Goal: Task Accomplishment & Management: Manage account settings

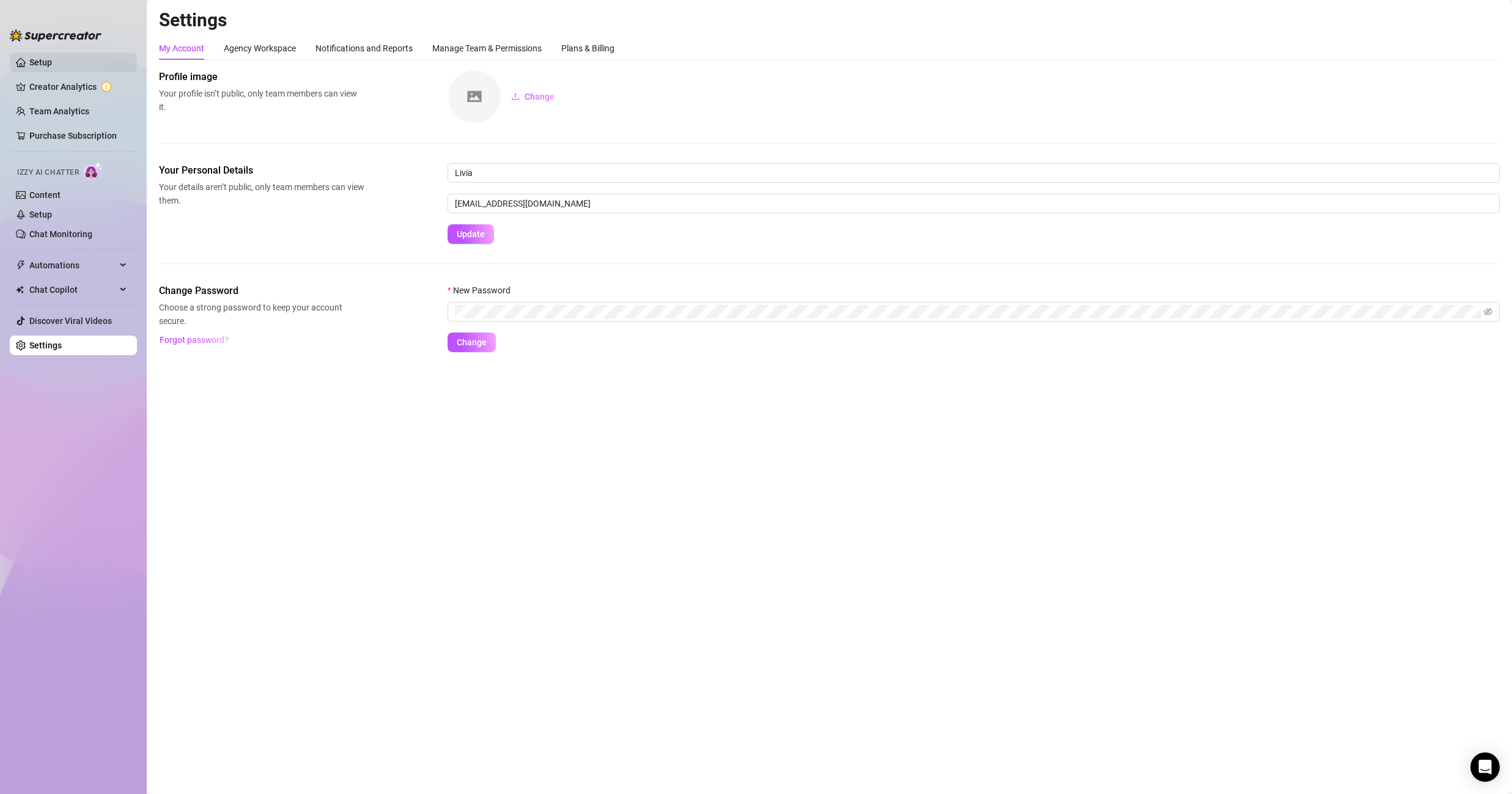
click at [52, 64] on link "Setup" at bounding box center [40, 62] width 22 height 10
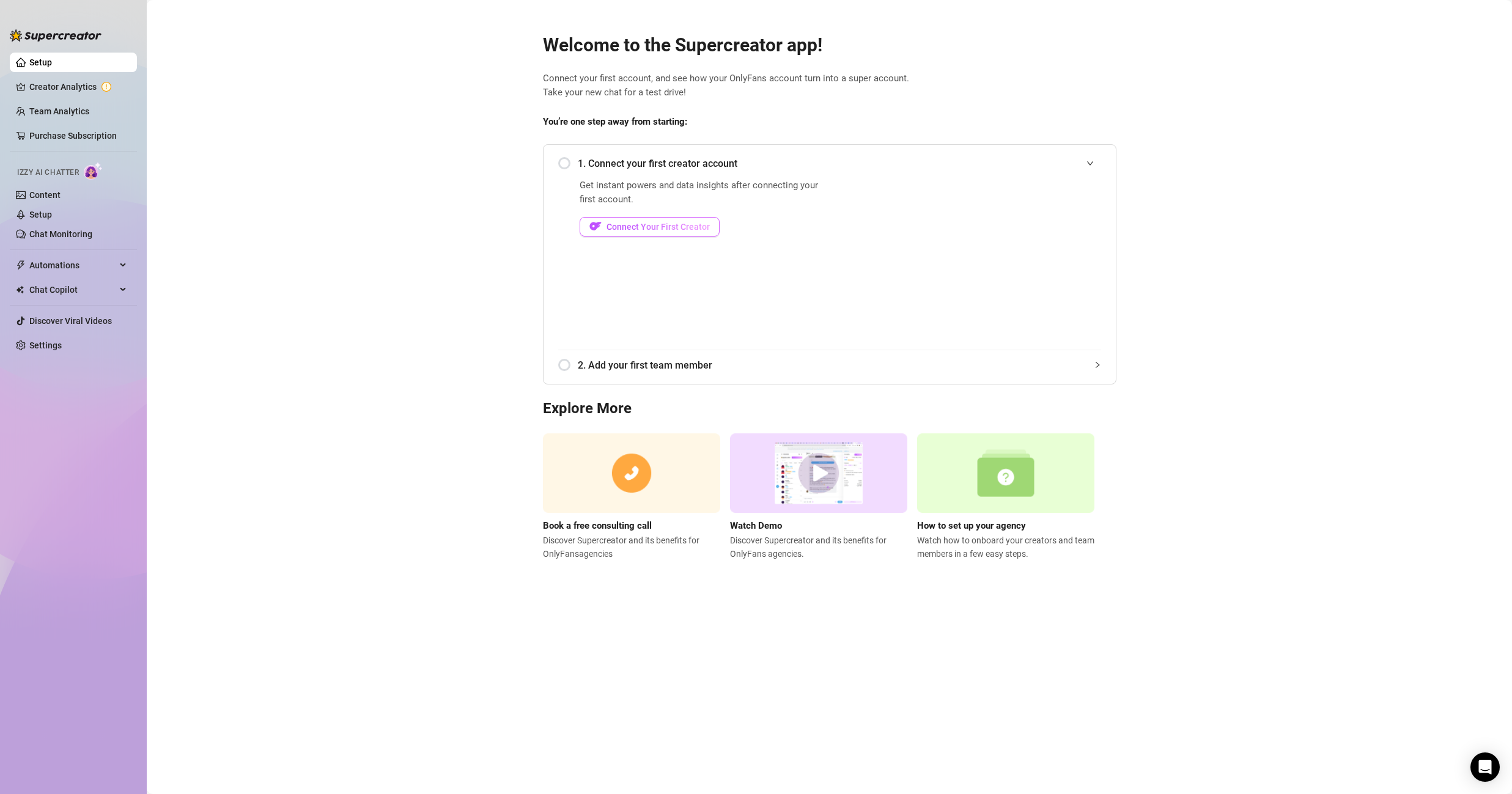
click at [623, 218] on button "Connect Your First Creator" at bounding box center [649, 227] width 140 height 19
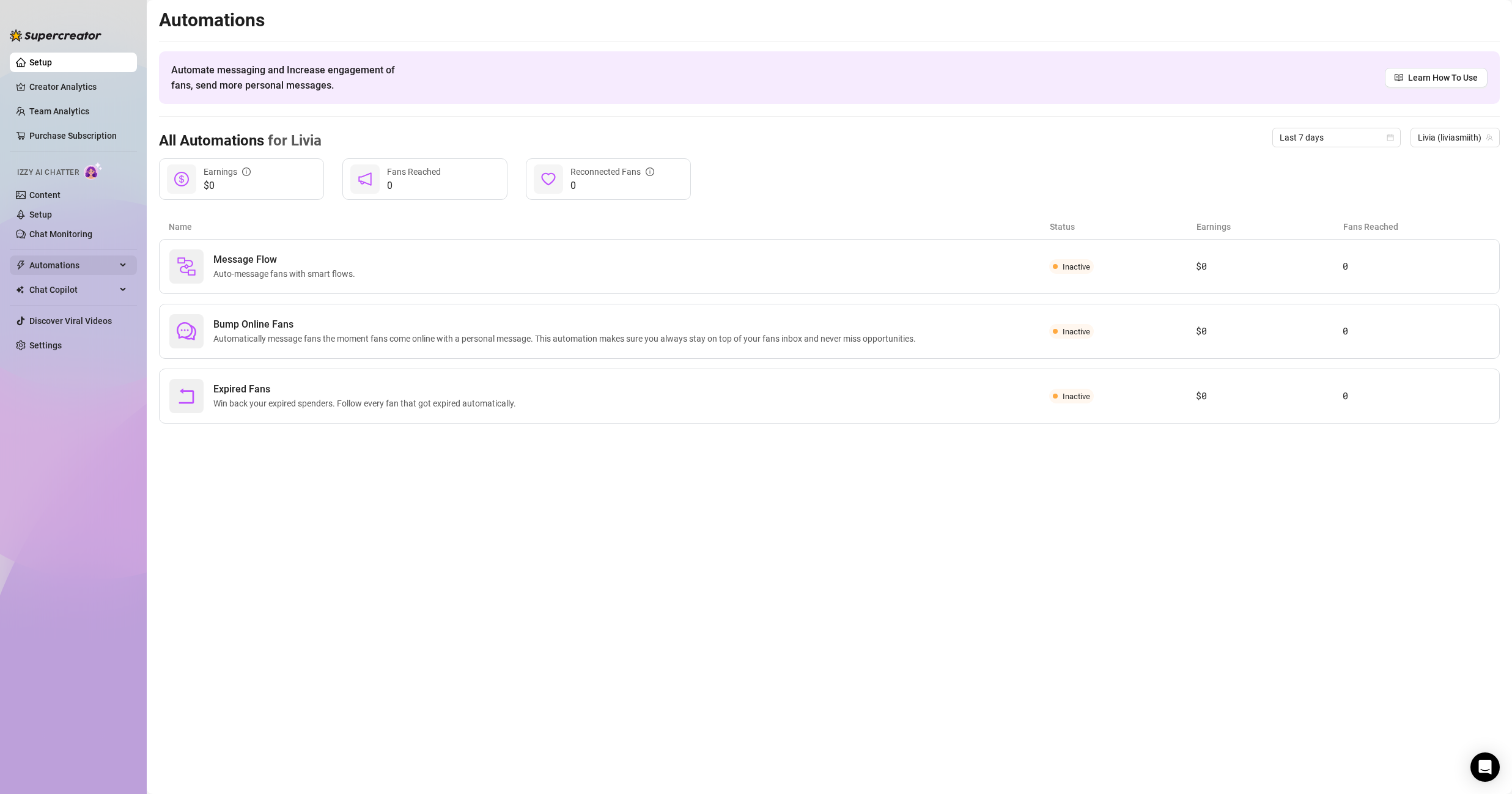
click at [90, 269] on span "Automations" at bounding box center [72, 265] width 87 height 19
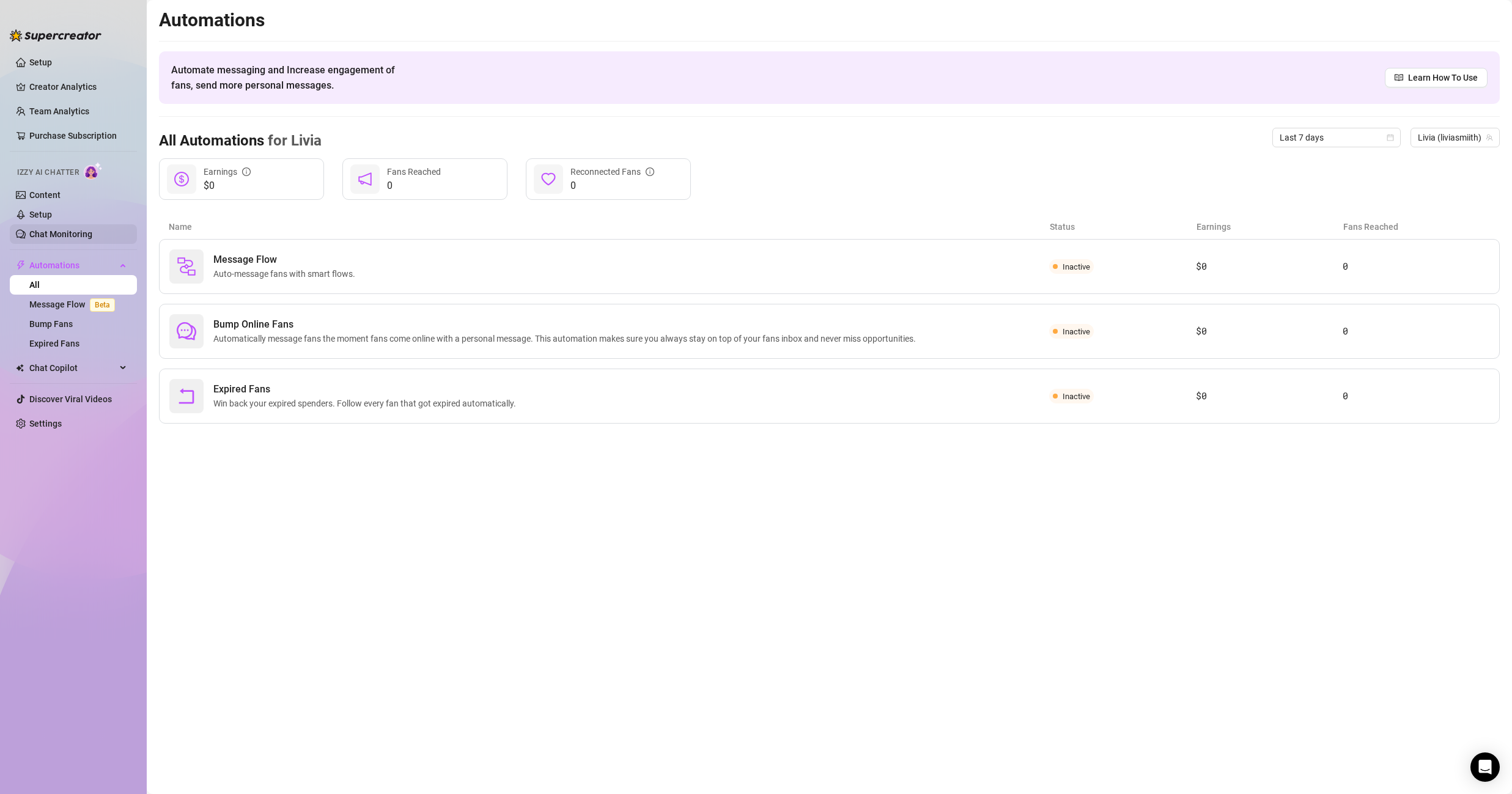
click at [80, 229] on link "Chat Monitoring" at bounding box center [60, 233] width 63 height 10
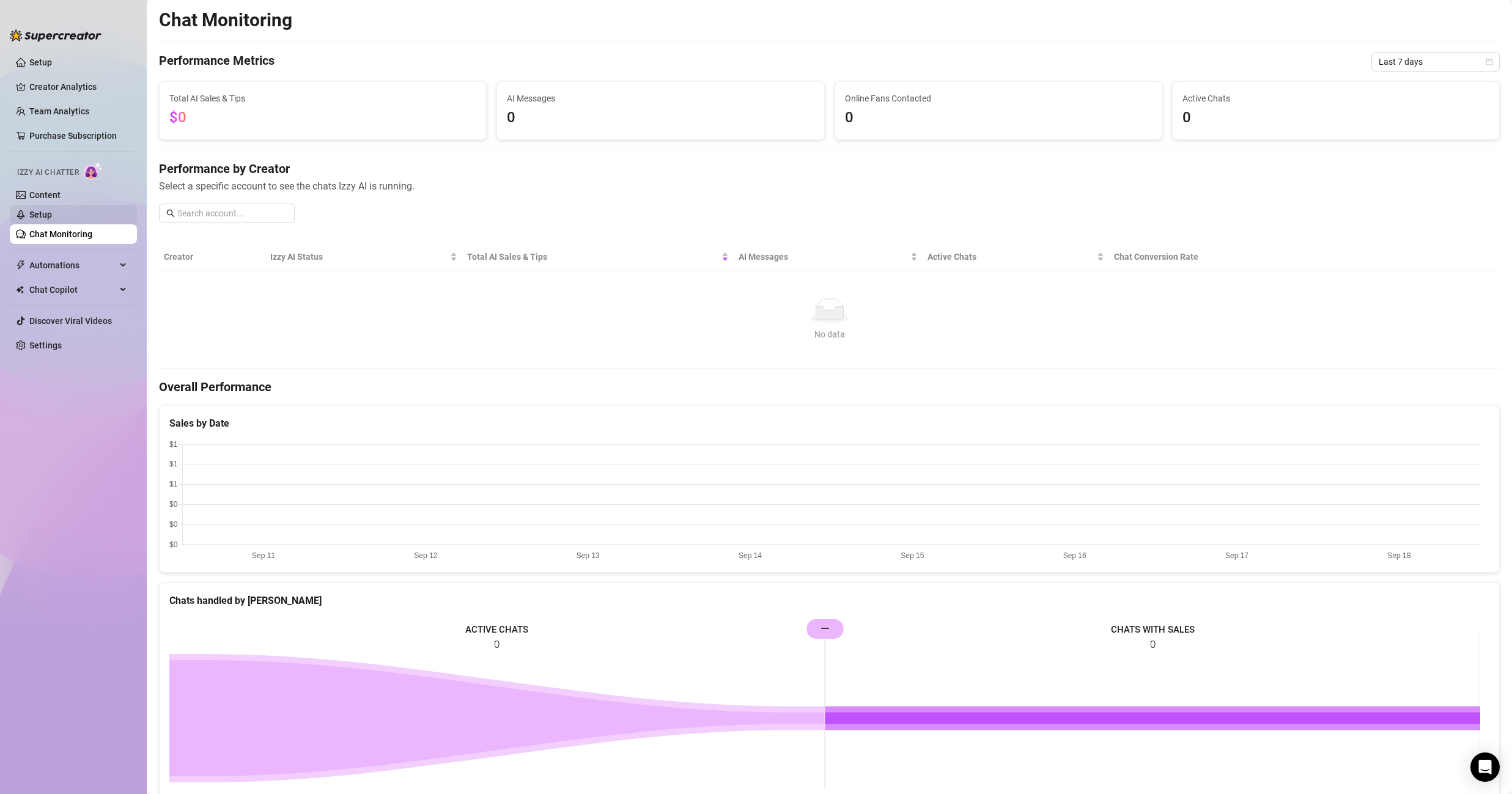
click at [52, 210] on link "Setup" at bounding box center [40, 214] width 22 height 10
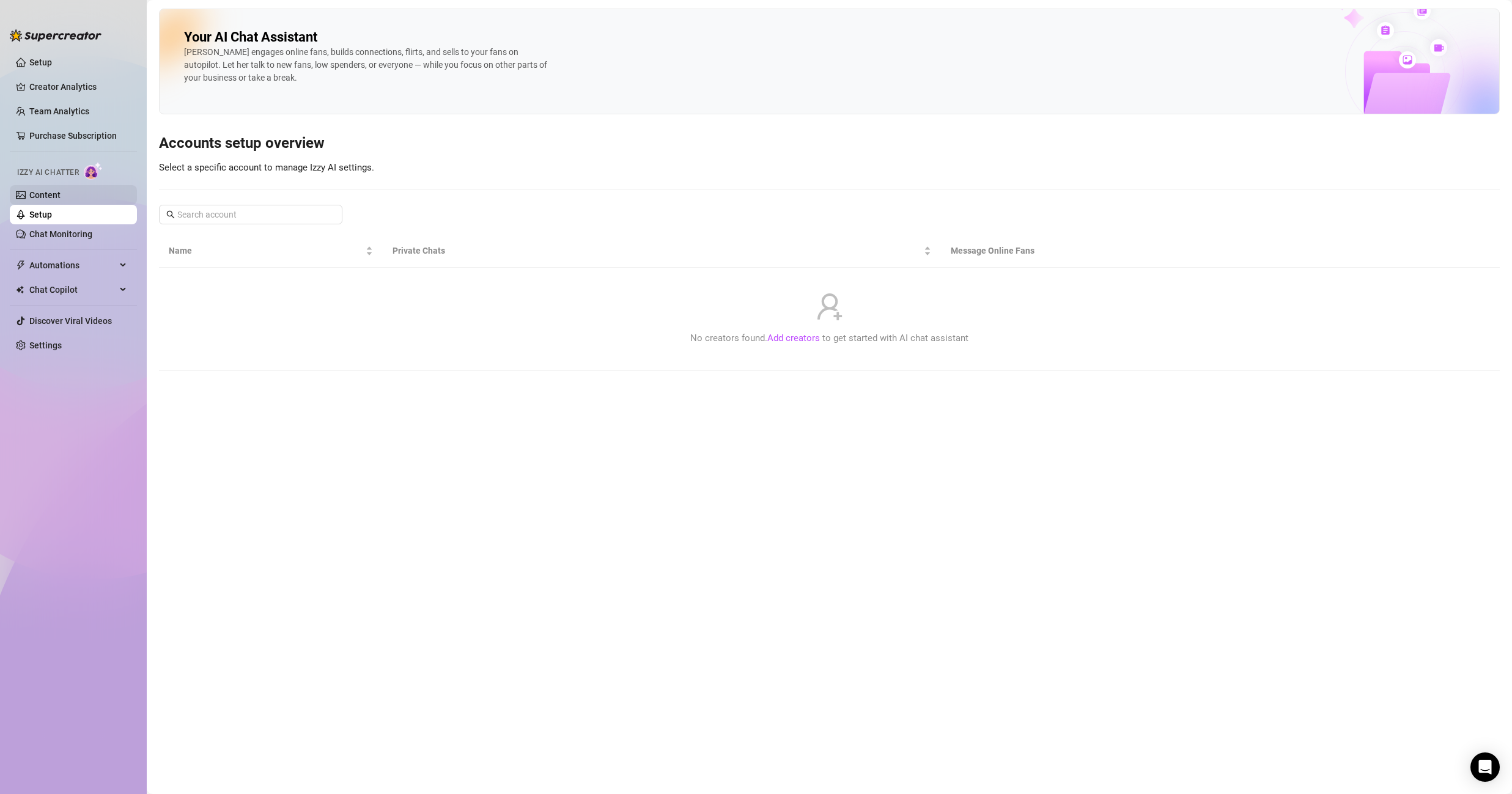
click at [60, 194] on link "Content" at bounding box center [45, 195] width 31 height 10
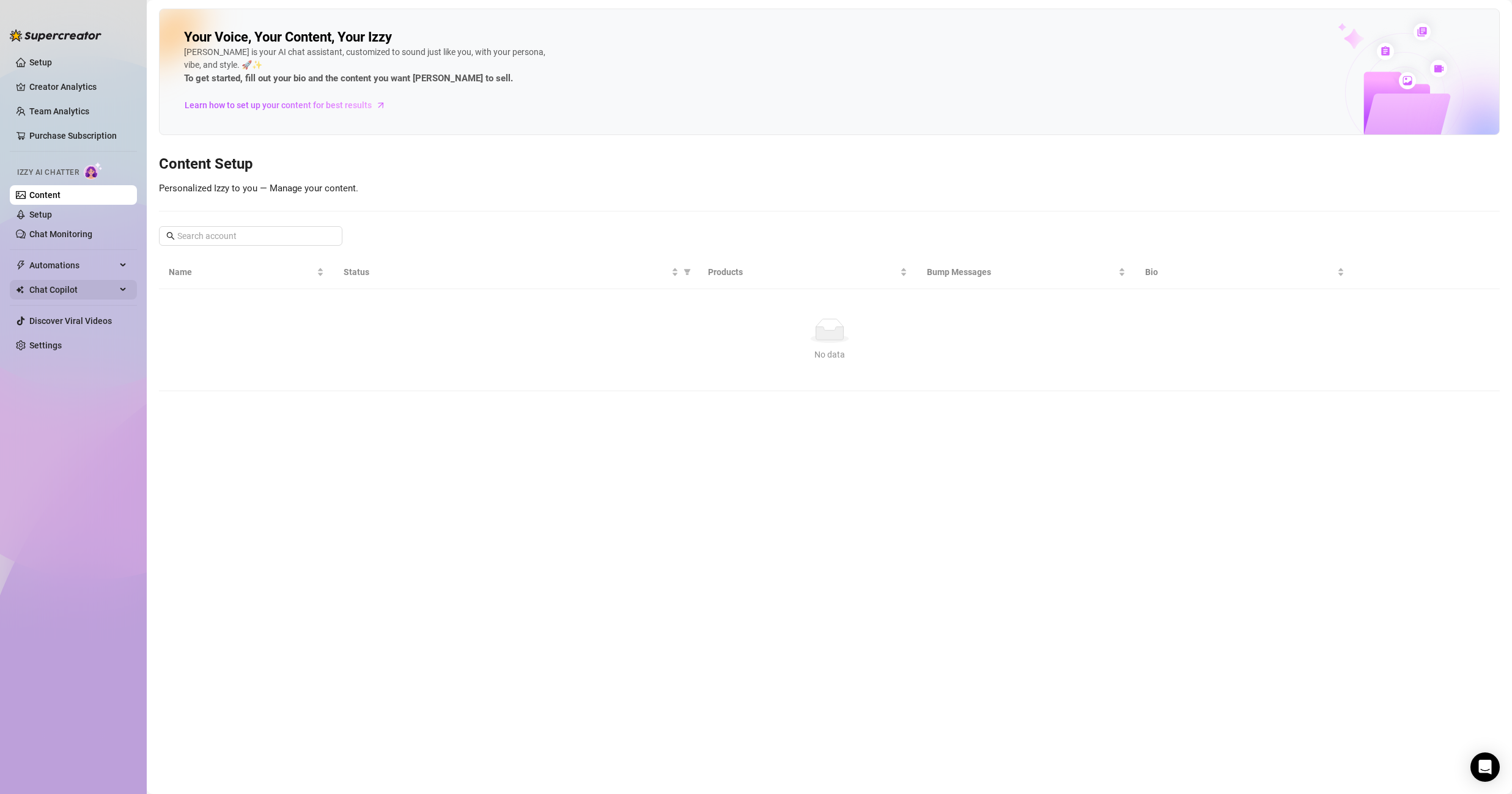
click at [94, 290] on span "Chat Copilot" at bounding box center [72, 289] width 87 height 19
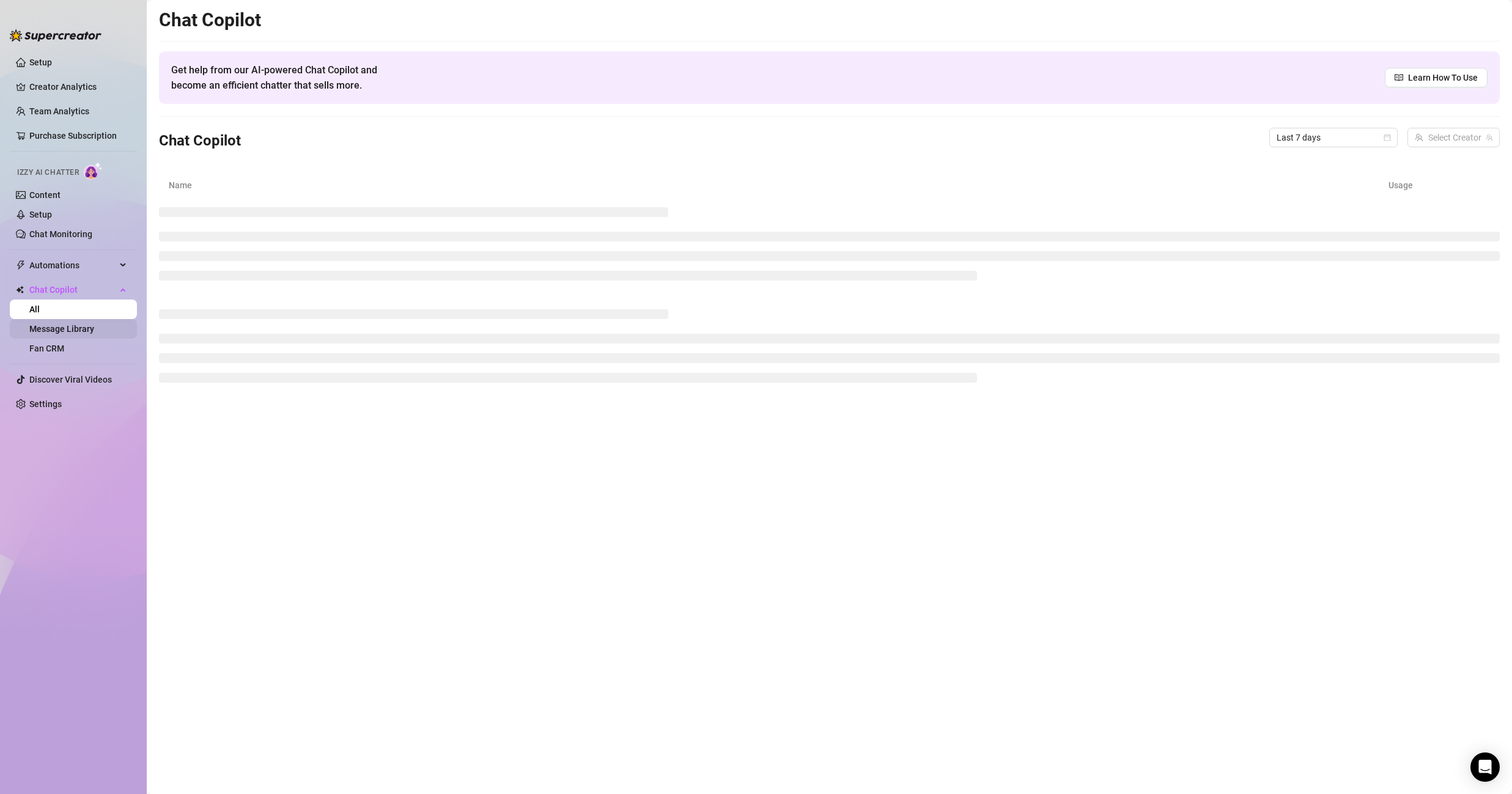
click at [94, 329] on link "Message Library" at bounding box center [61, 329] width 65 height 10
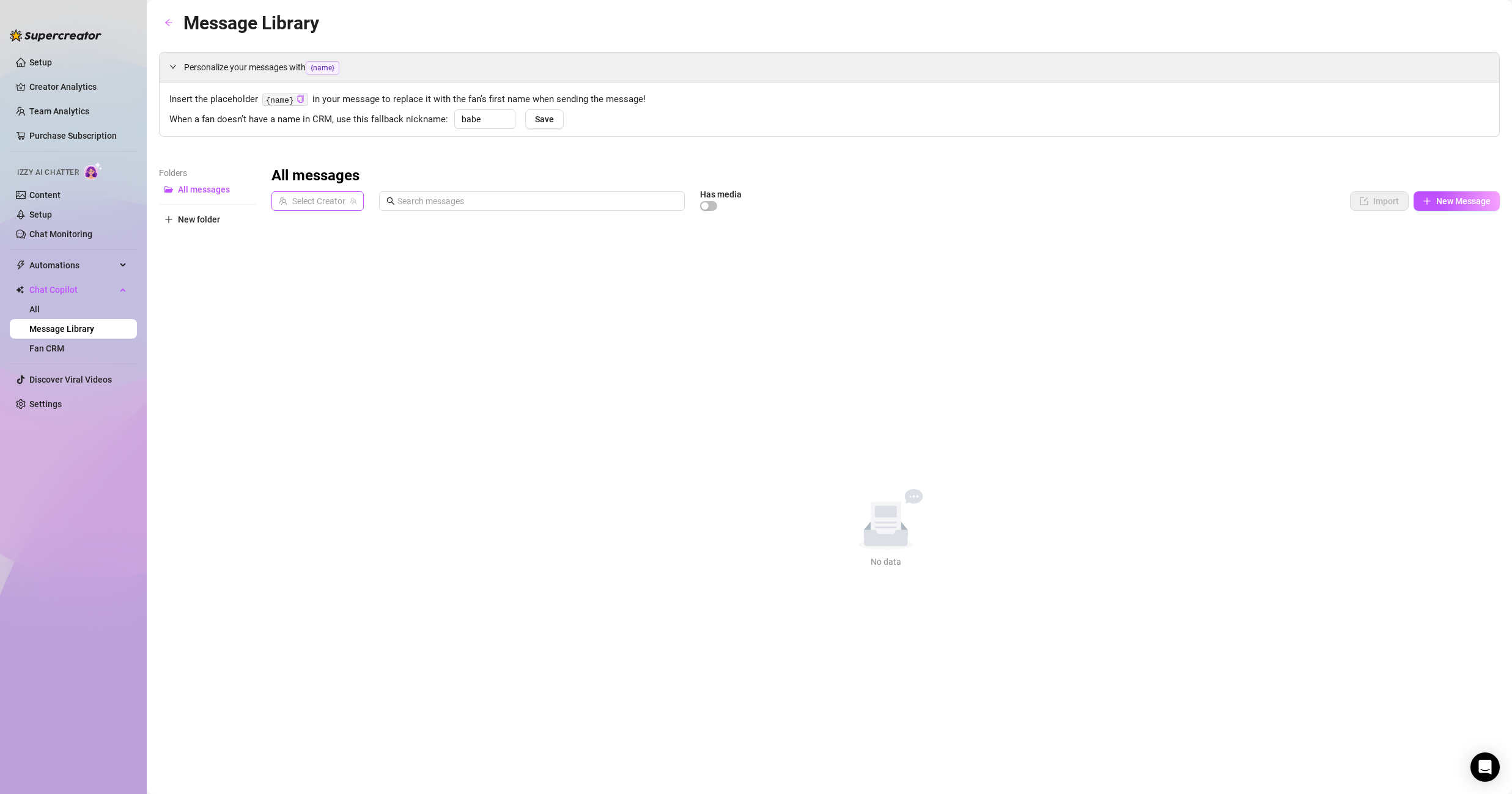
click at [343, 198] on input "search" at bounding box center [312, 201] width 67 height 19
click at [331, 222] on span "( liviasmiith )" at bounding box center [345, 226] width 44 height 13
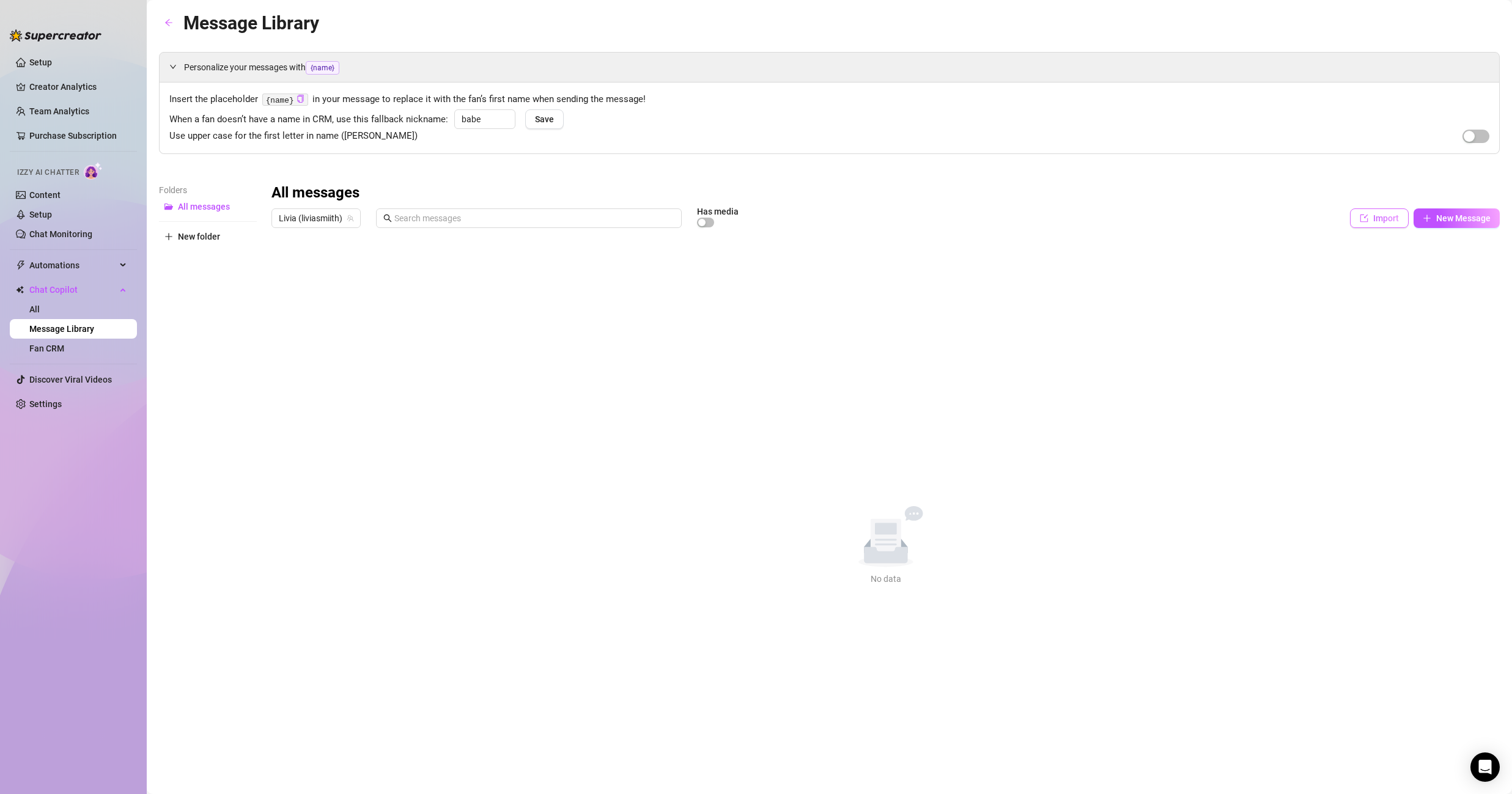
click at [1363, 214] on icon "import" at bounding box center [1364, 219] width 9 height 9
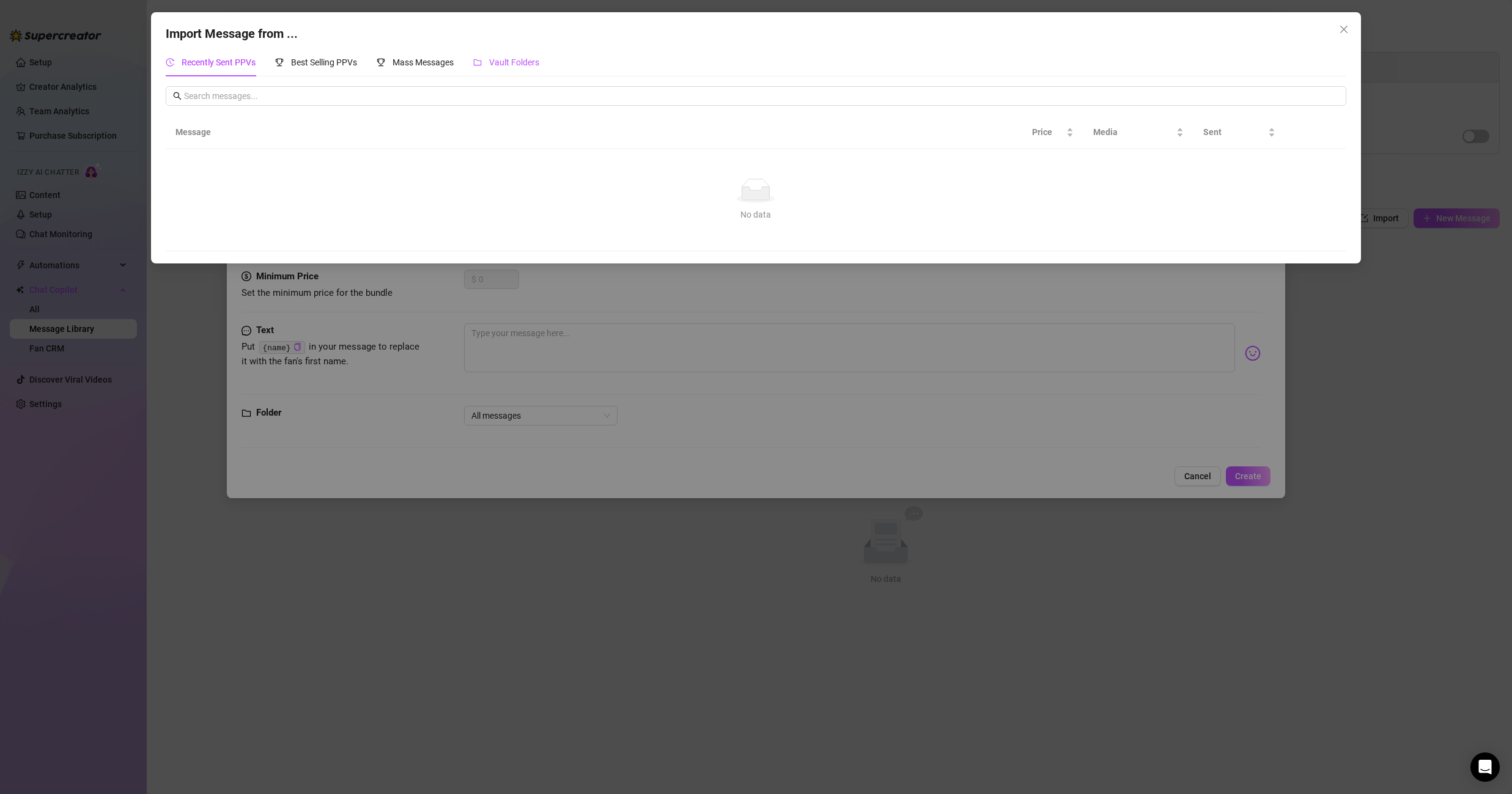
click at [490, 60] on div "Vault Folders" at bounding box center [506, 62] width 66 height 13
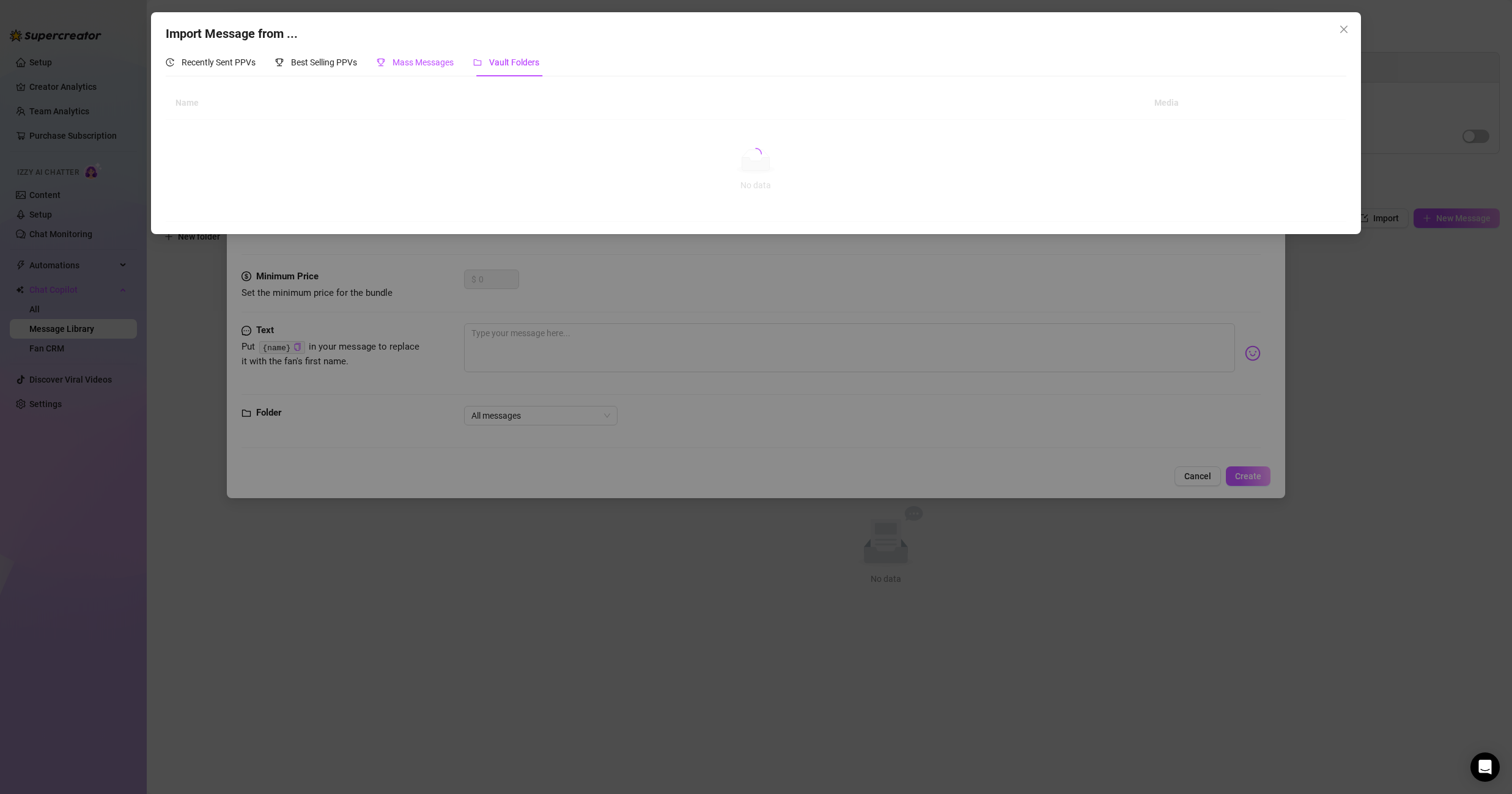
click at [420, 63] on span "Mass Messages" at bounding box center [423, 62] width 61 height 10
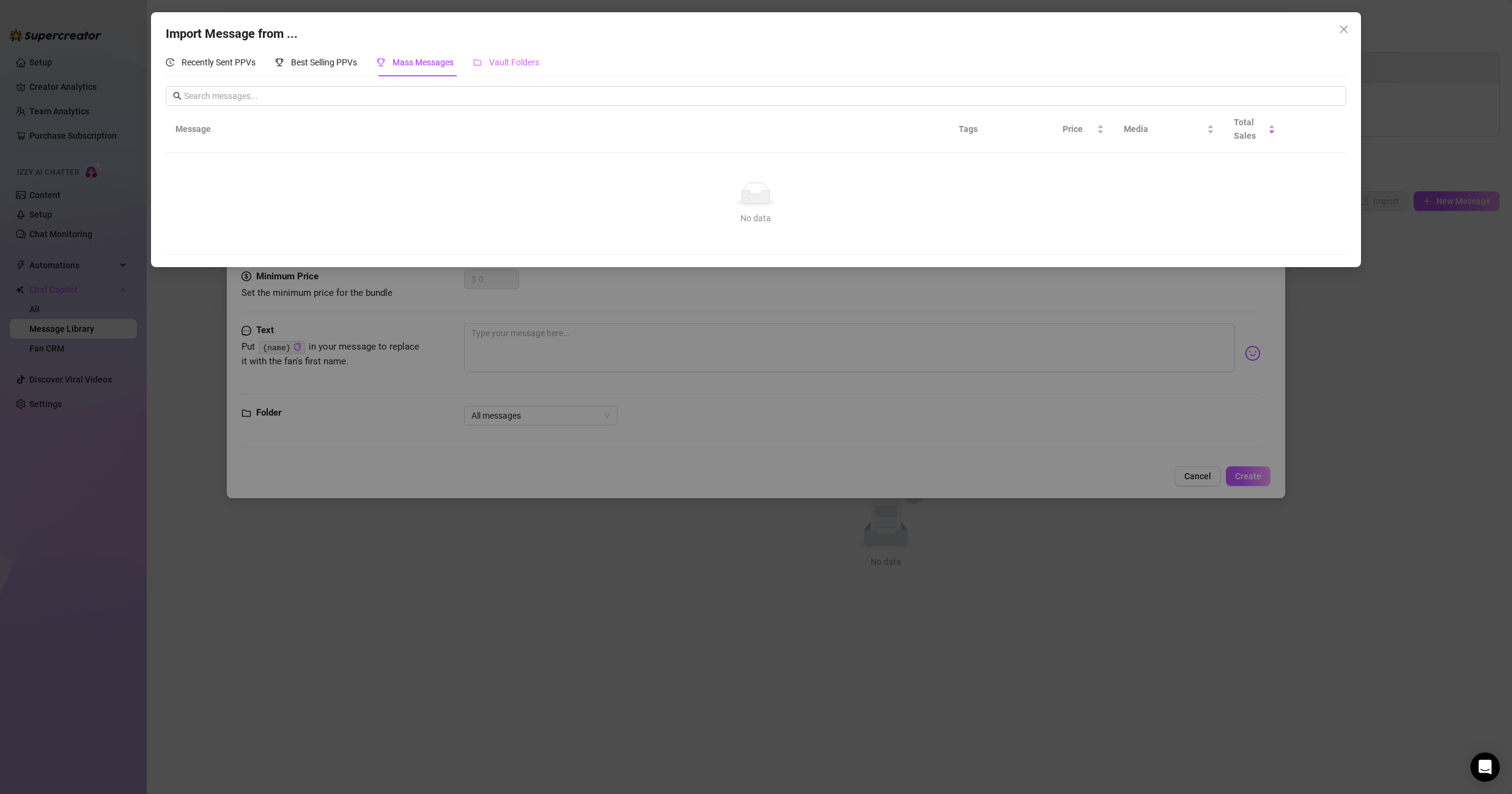
click at [489, 54] on div "Vault Folders" at bounding box center [506, 62] width 66 height 28
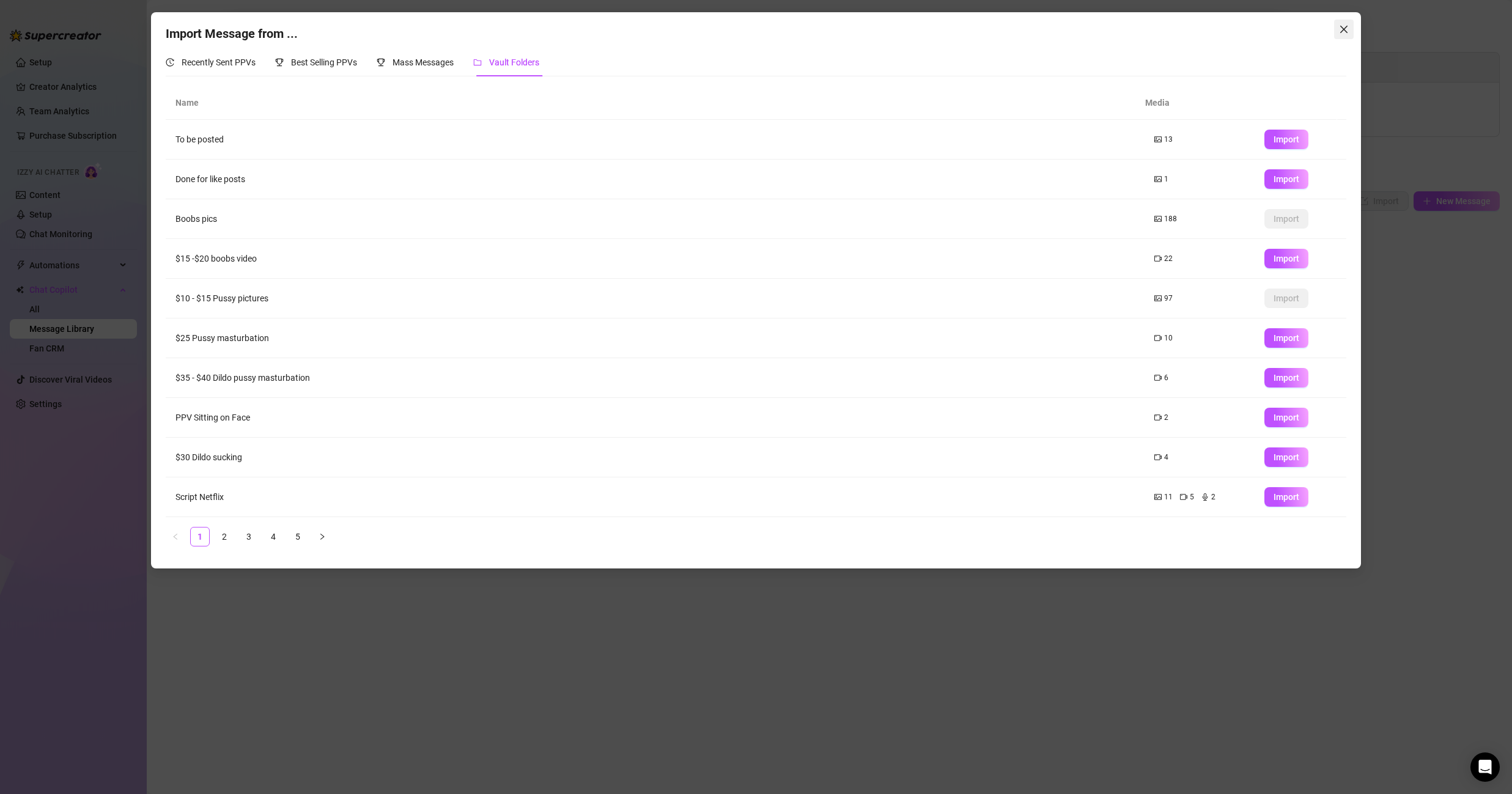
click at [1337, 22] on button "Close" at bounding box center [1343, 29] width 19 height 19
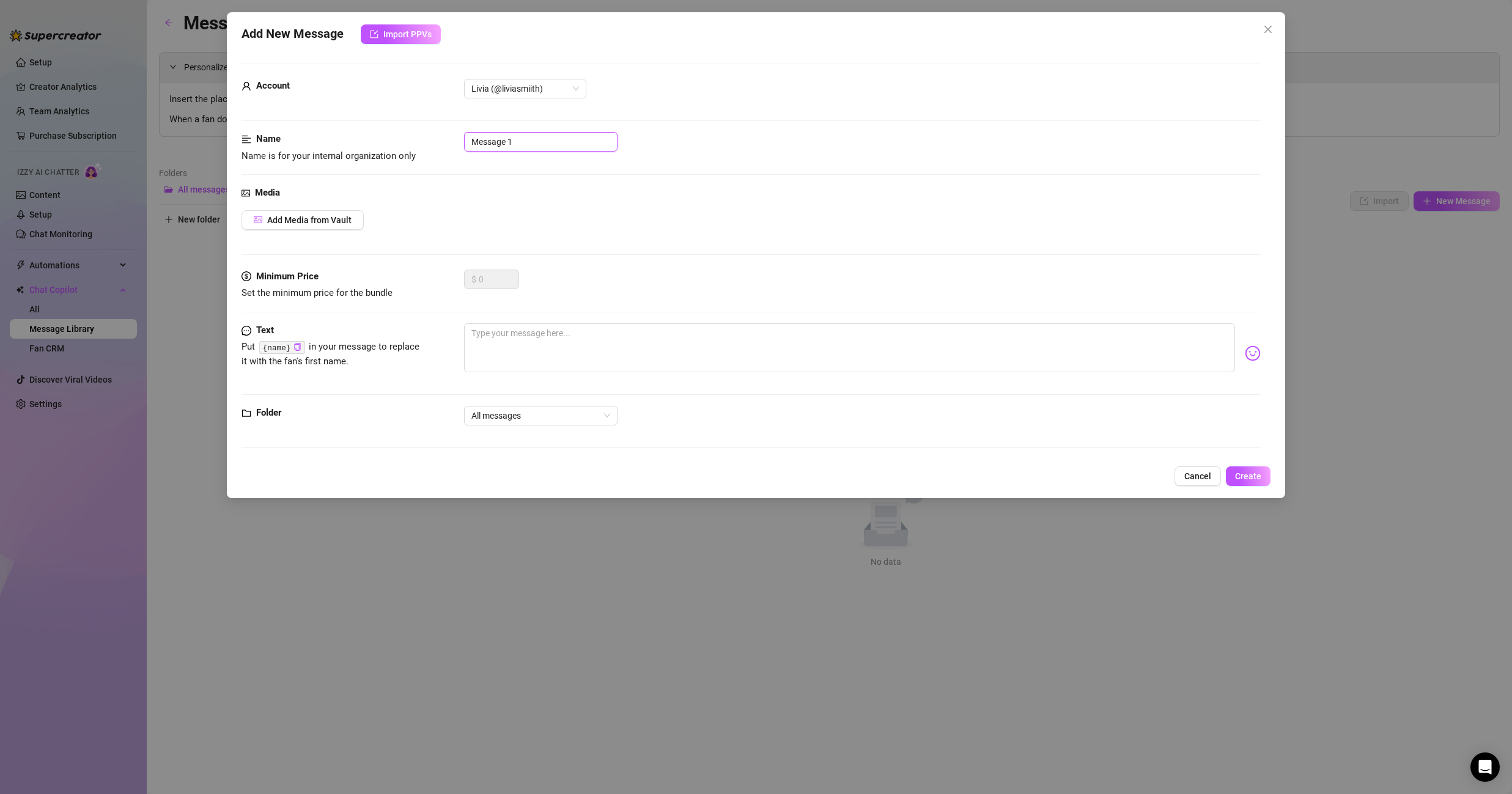
click at [495, 147] on input "Message 1" at bounding box center [541, 142] width 153 height 19
click at [1192, 471] on span "Cancel" at bounding box center [1197, 476] width 27 height 10
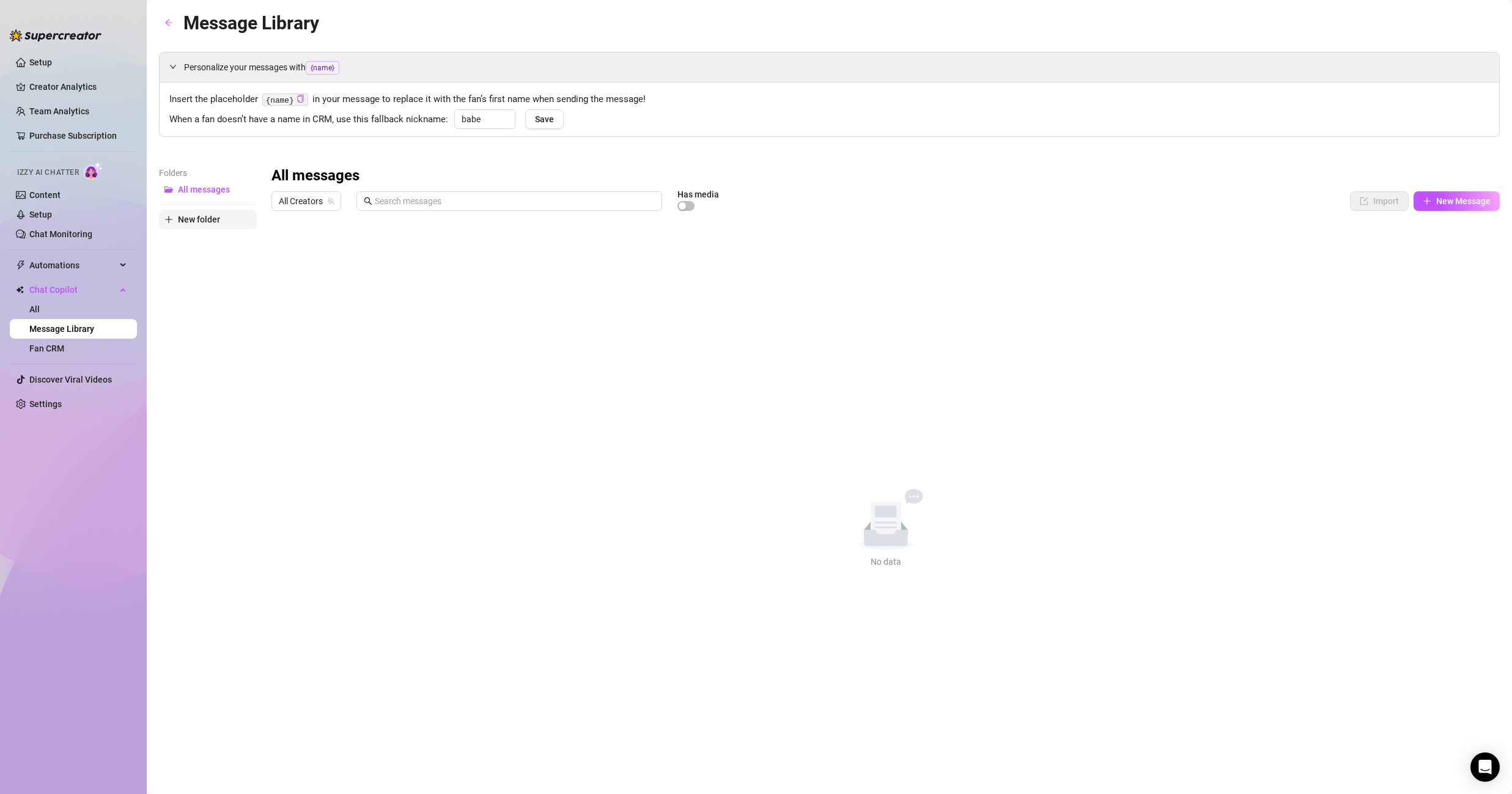
click at [208, 215] on span "New folder" at bounding box center [199, 219] width 42 height 10
click at [210, 213] on input "text" at bounding box center [208, 209] width 98 height 19
type input "scripts"
click at [59, 402] on link "Settings" at bounding box center [45, 404] width 33 height 10
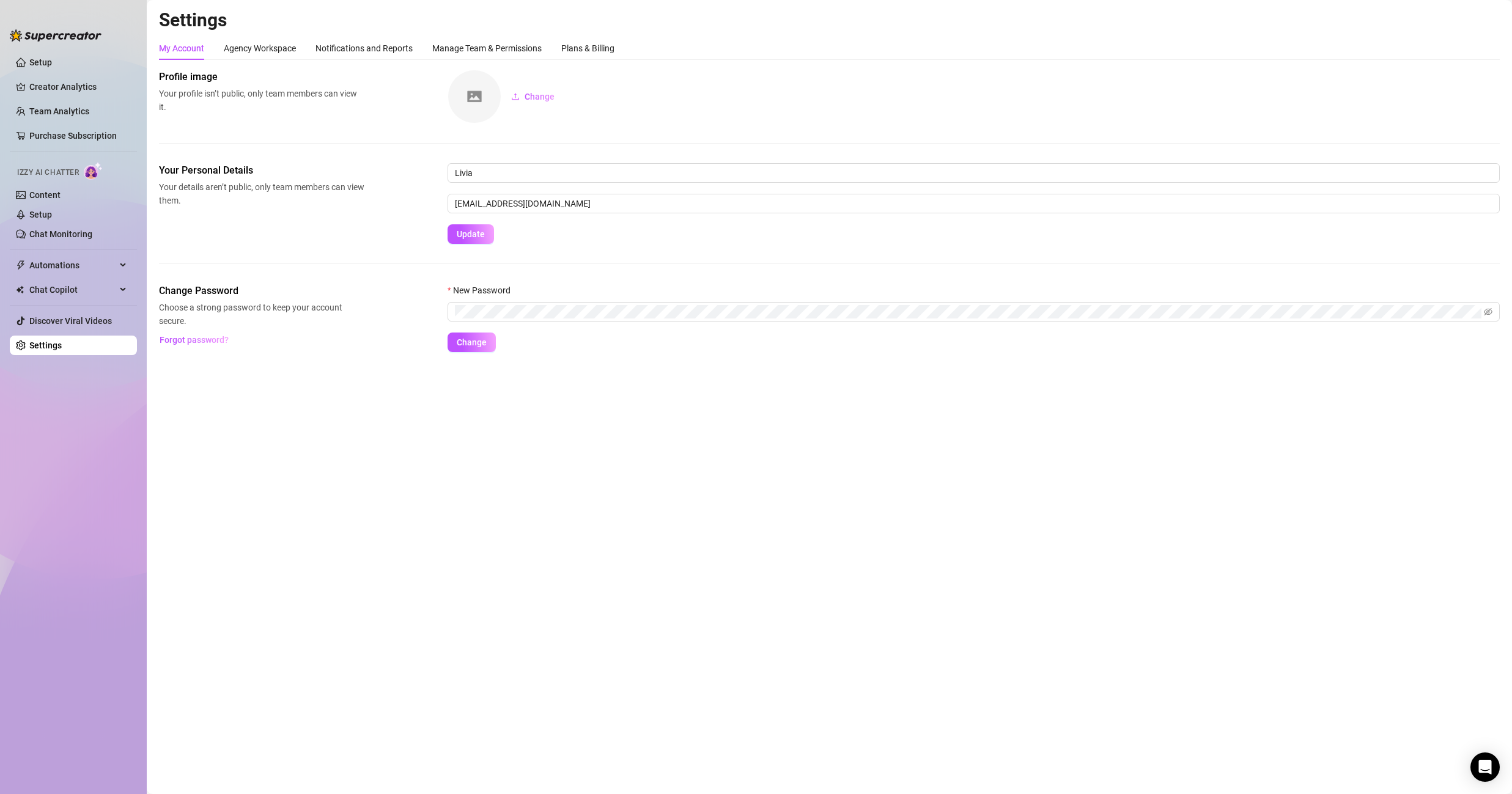
click at [75, 303] on ul "Setup Creator Analytics Team Analytics Purchase Subscription Izzy AI Chatter Co…" at bounding box center [73, 413] width 127 height 730
click at [83, 283] on span "Chat Copilot" at bounding box center [72, 289] width 87 height 19
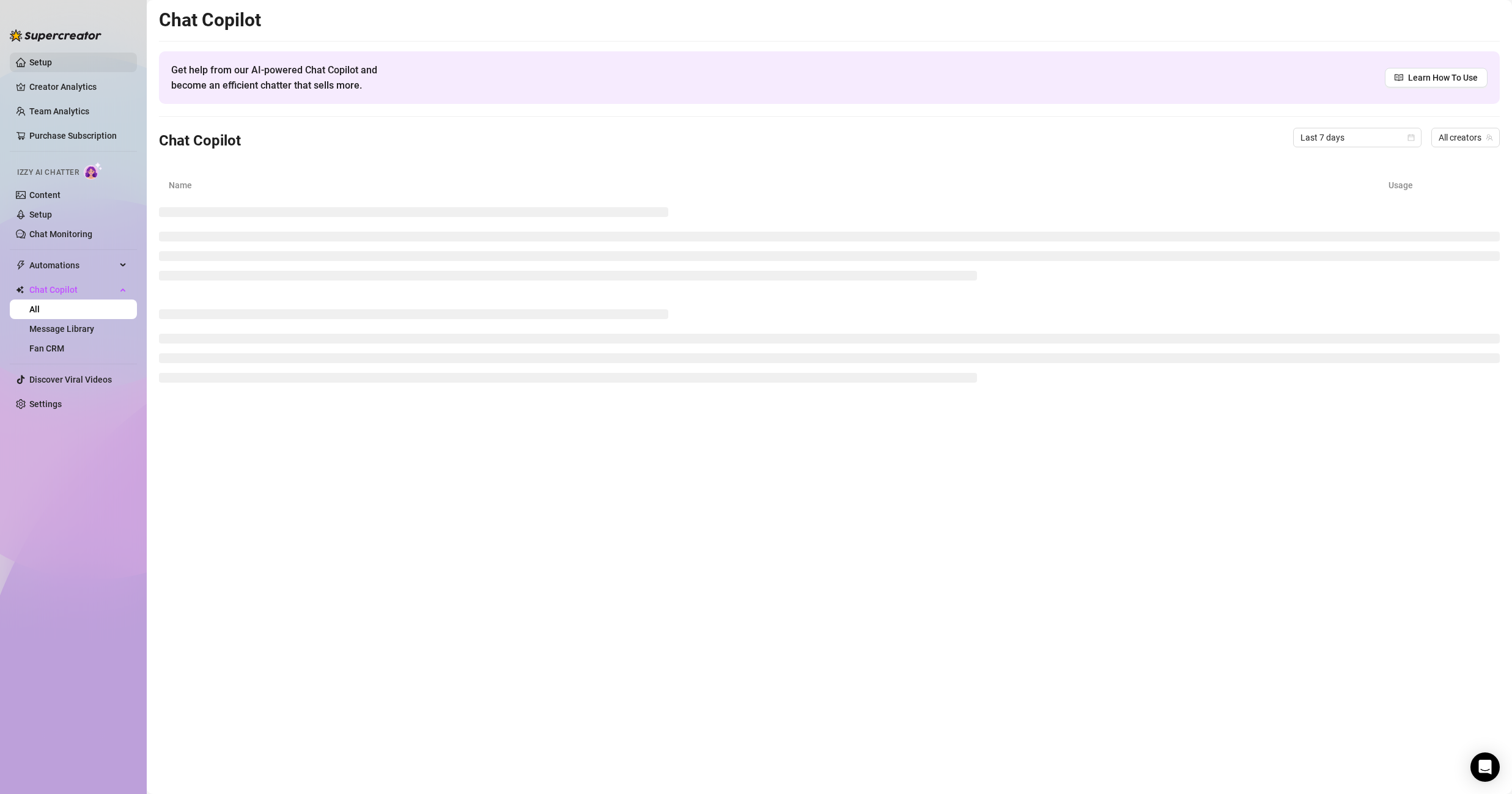
click at [52, 60] on link "Setup" at bounding box center [40, 62] width 22 height 10
